Goal: Register for event/course

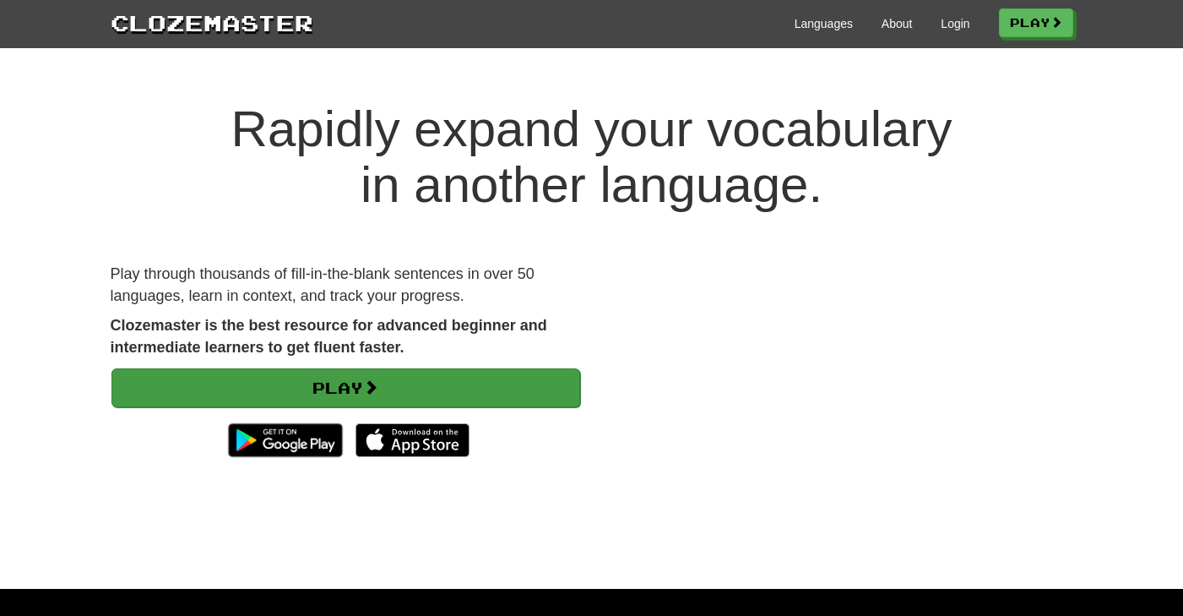
click at [513, 399] on link "Play" at bounding box center [345, 387] width 469 height 39
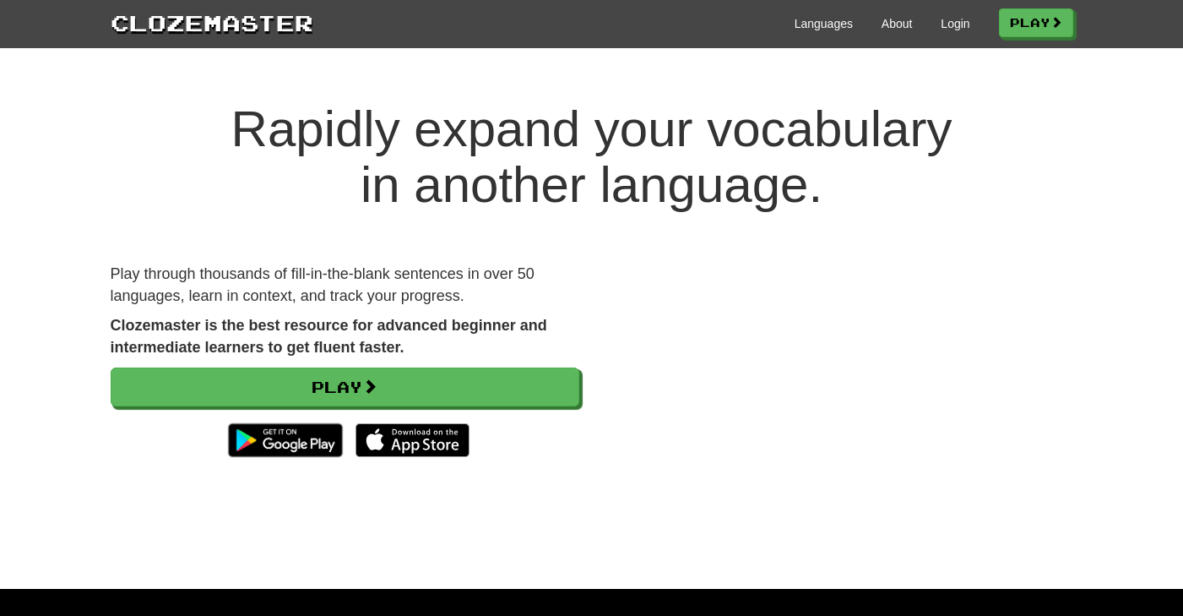
click at [883, 393] on video at bounding box center [839, 380] width 469 height 235
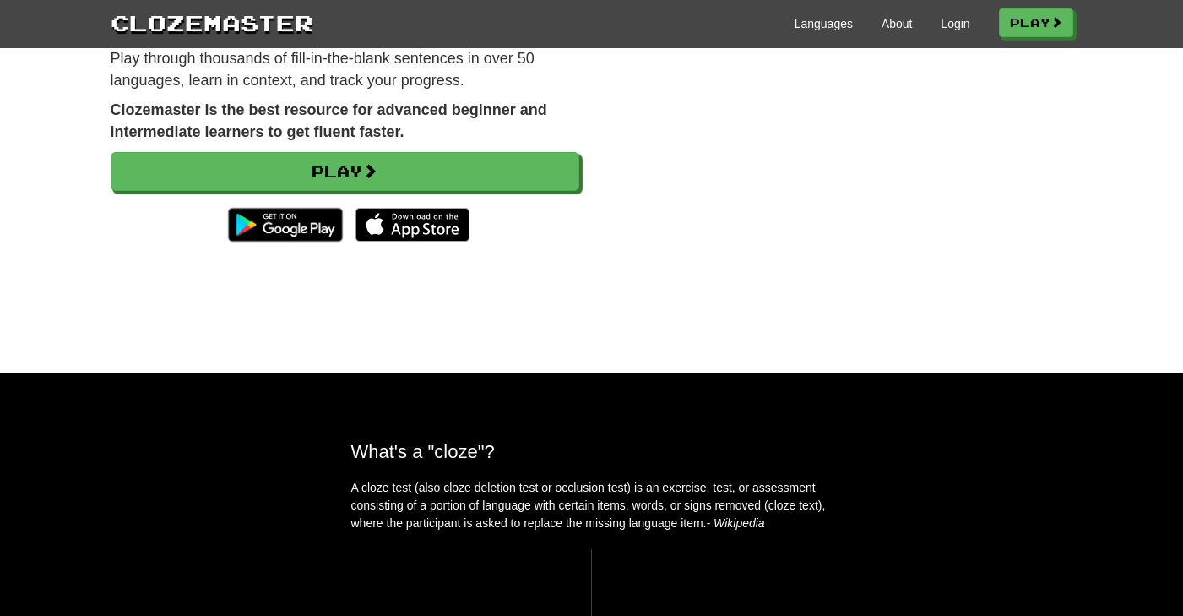
scroll to position [152, 0]
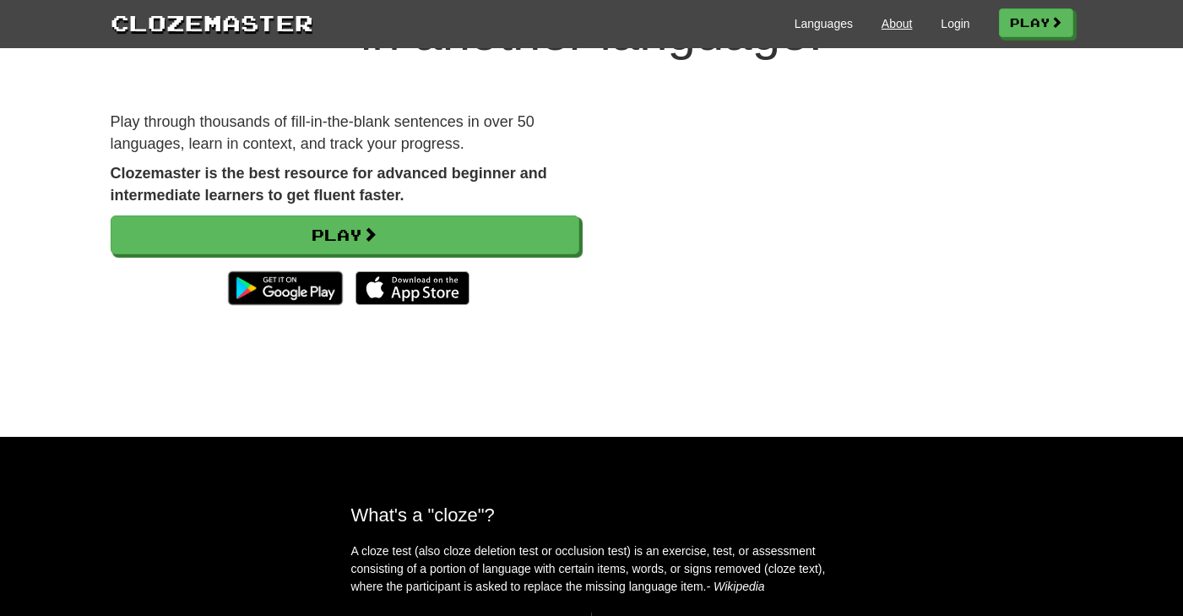
click at [885, 30] on link "About" at bounding box center [897, 23] width 31 height 17
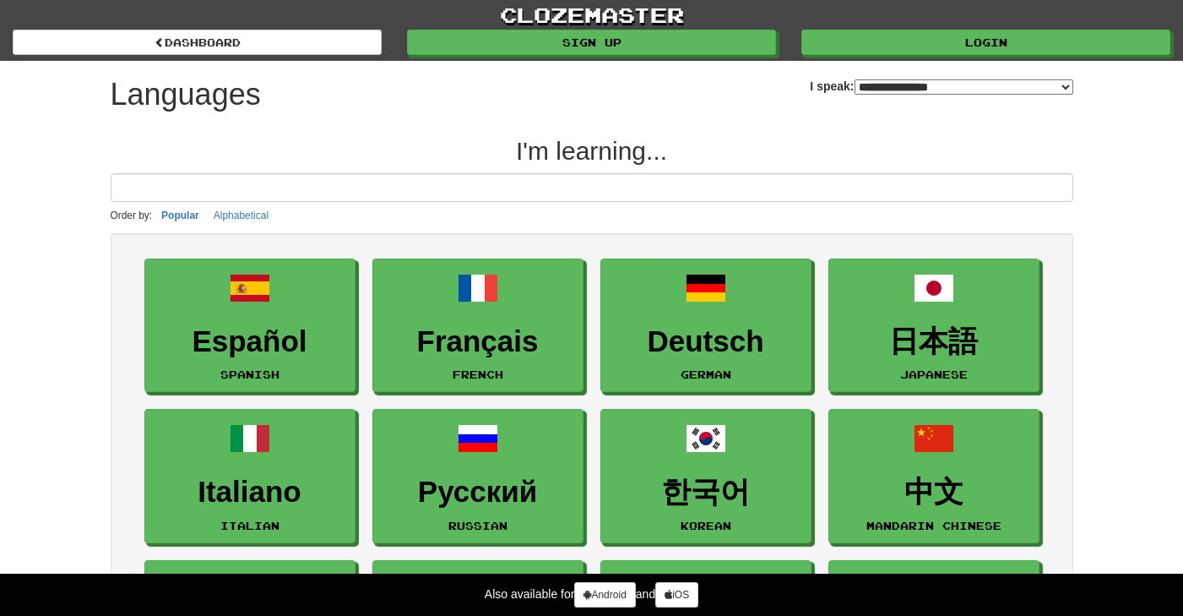
select select "*******"
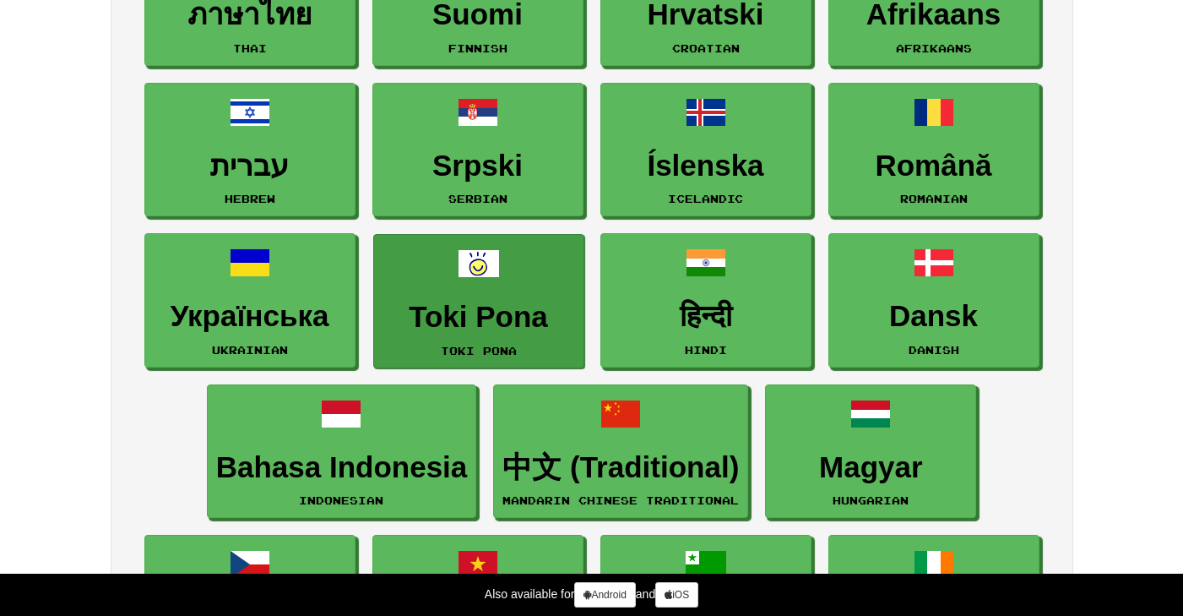
scroll to position [1100, 0]
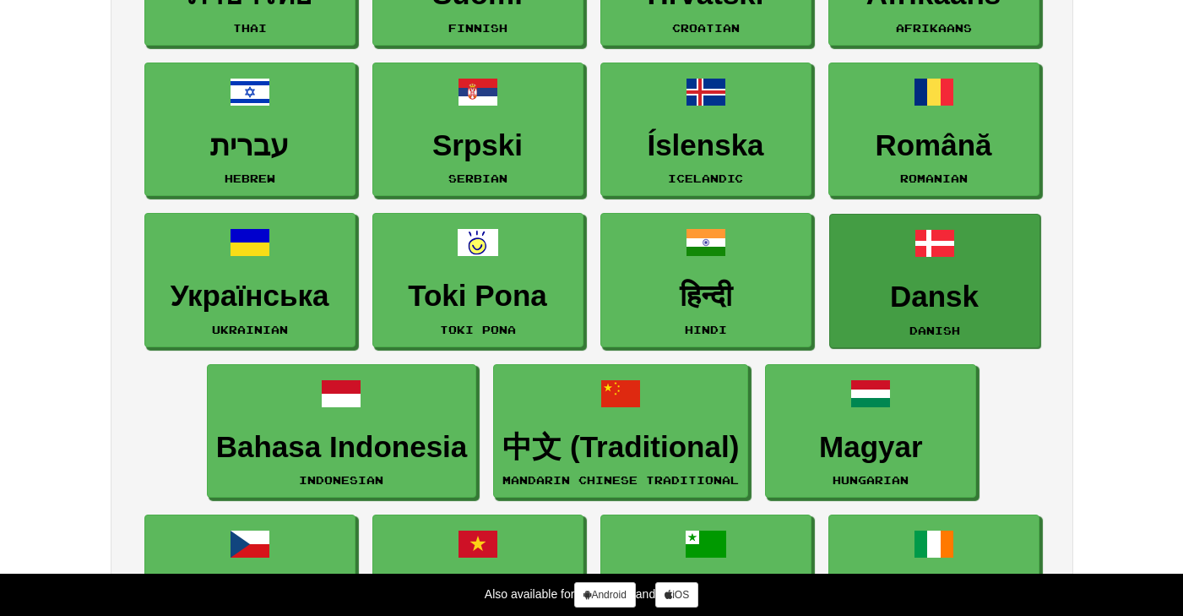
click at [912, 291] on h3 "Dansk" at bounding box center [935, 296] width 193 height 33
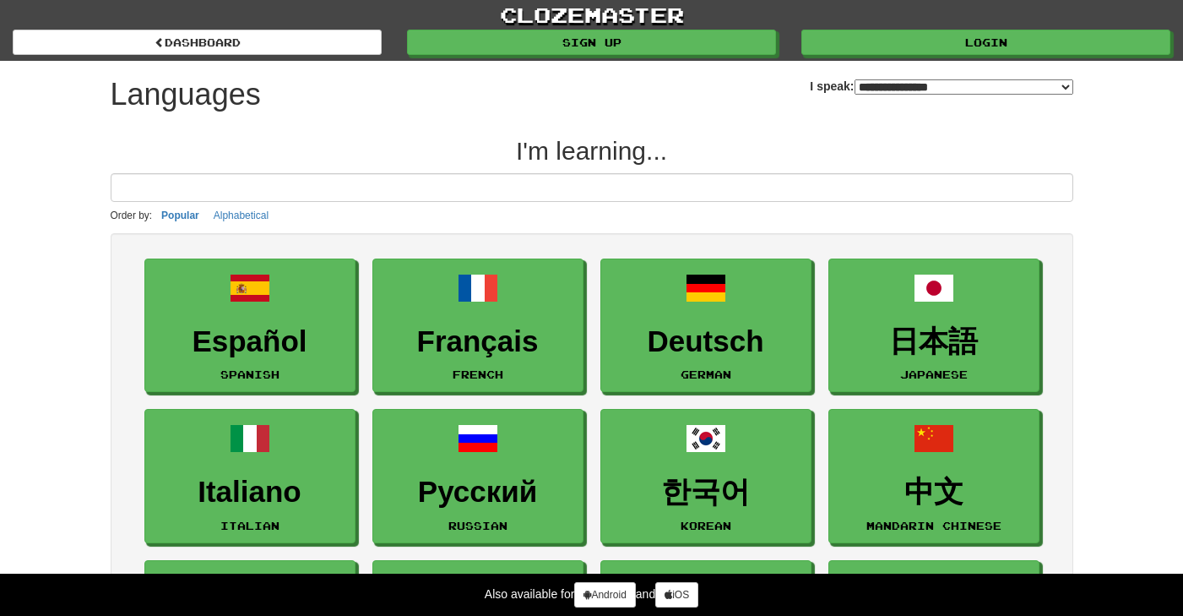
scroll to position [0, 0]
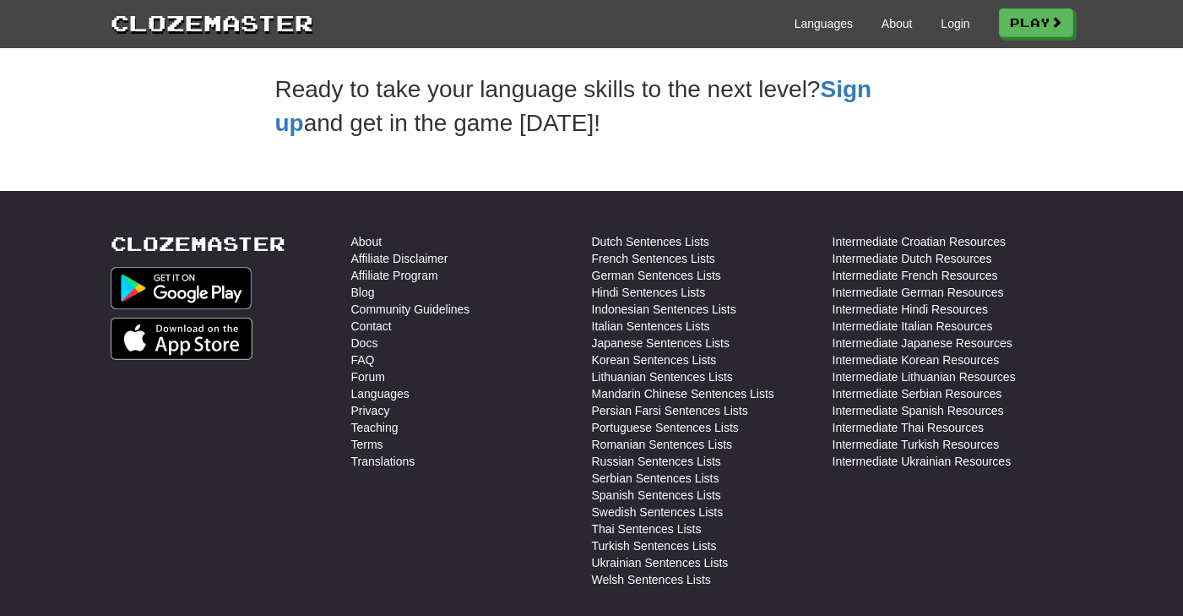
scroll to position [552, 0]
